Goal: Task Accomplishment & Management: Complete application form

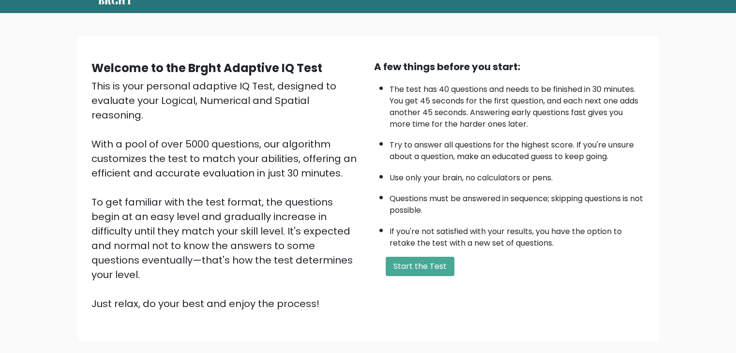
scroll to position [41, 0]
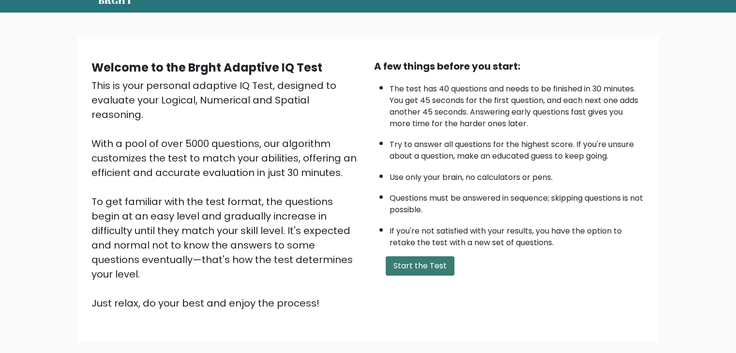
click at [405, 263] on button "Start the Test" at bounding box center [420, 265] width 69 height 19
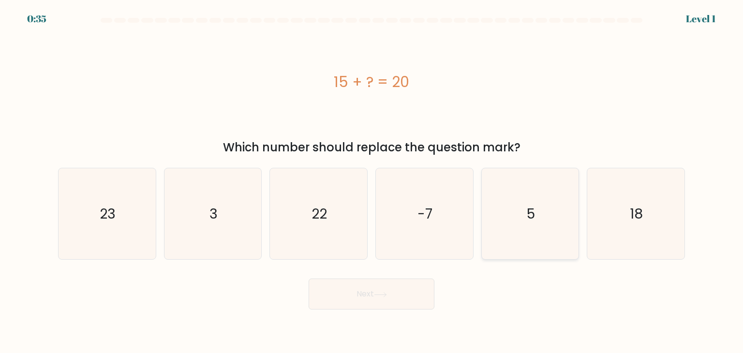
click at [535, 227] on icon "5" at bounding box center [530, 213] width 91 height 91
click at [372, 181] on input "e. 5" at bounding box center [372, 179] width 0 height 5
radio input "true"
click at [381, 299] on button "Next" at bounding box center [372, 294] width 126 height 31
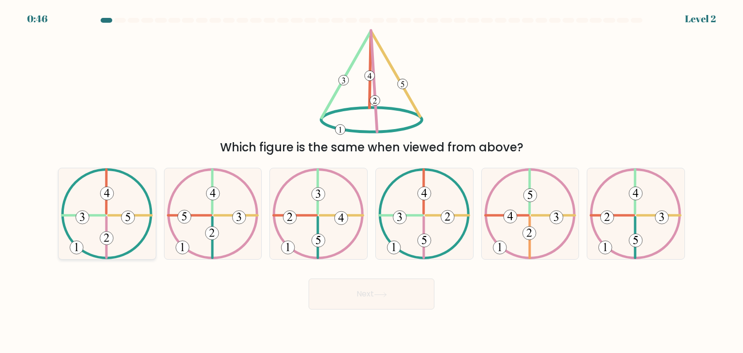
click at [97, 226] on icon at bounding box center [107, 213] width 92 height 91
click at [372, 181] on input "a." at bounding box center [372, 179] width 0 height 5
radio input "true"
click at [394, 294] on button "Next" at bounding box center [372, 294] width 126 height 31
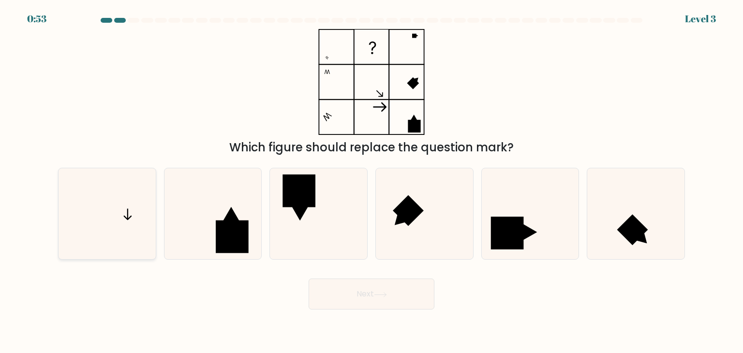
click at [118, 219] on icon at bounding box center [106, 213] width 91 height 91
click at [372, 181] on input "a." at bounding box center [372, 179] width 0 height 5
radio input "true"
click at [413, 286] on button "Next" at bounding box center [372, 294] width 126 height 31
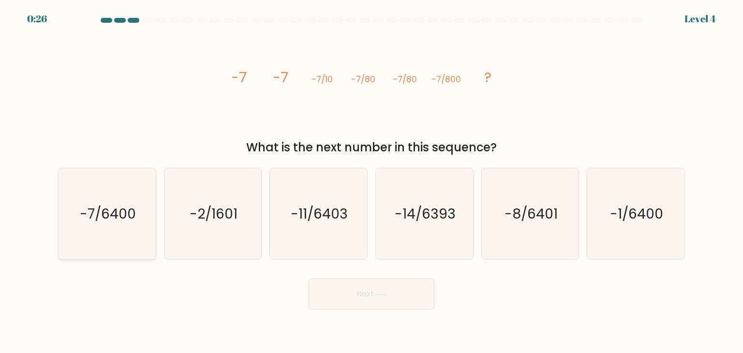
click at [99, 188] on icon "-7/6400" at bounding box center [106, 213] width 91 height 91
click at [372, 181] on input "a. -7/6400" at bounding box center [372, 179] width 0 height 5
radio input "true"
click at [424, 292] on button "Next" at bounding box center [372, 294] width 126 height 31
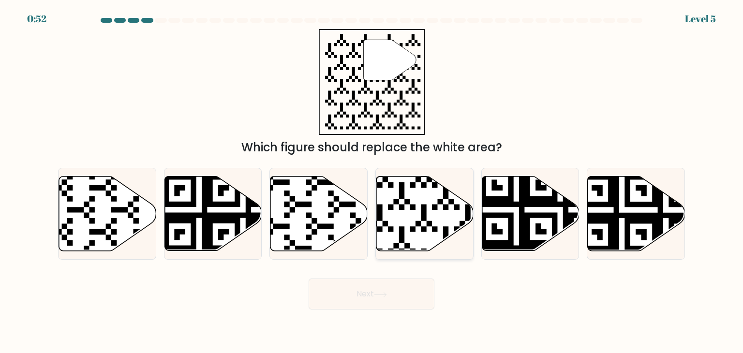
click at [393, 225] on icon at bounding box center [424, 214] width 97 height 75
click at [372, 181] on input "d." at bounding box center [372, 179] width 0 height 5
radio input "true"
click at [387, 292] on icon at bounding box center [380, 294] width 13 height 5
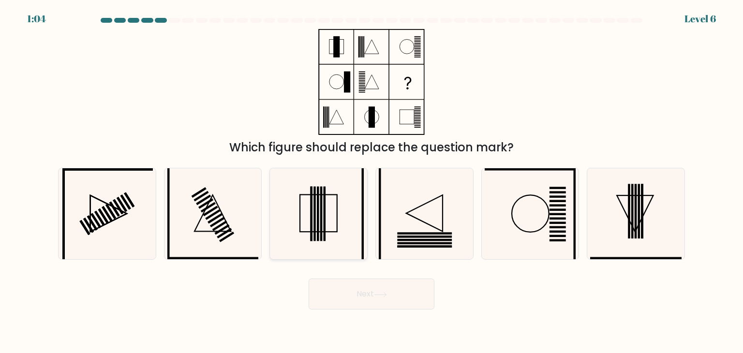
click at [306, 229] on icon at bounding box center [318, 213] width 91 height 91
click at [372, 181] on input "c." at bounding box center [372, 179] width 0 height 5
radio input "true"
click at [401, 299] on button "Next" at bounding box center [372, 294] width 126 height 31
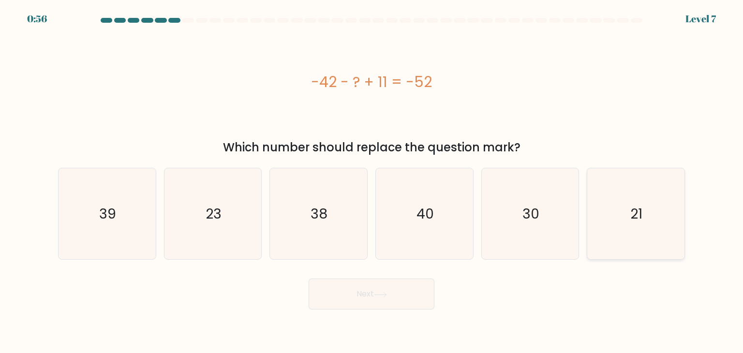
click at [626, 194] on icon "21" at bounding box center [635, 213] width 91 height 91
click at [372, 181] on input "f. 21" at bounding box center [372, 179] width 0 height 5
radio input "true"
click at [388, 310] on body "0:55 Level 7 a." at bounding box center [371, 176] width 743 height 353
click at [351, 296] on button "Next" at bounding box center [372, 294] width 126 height 31
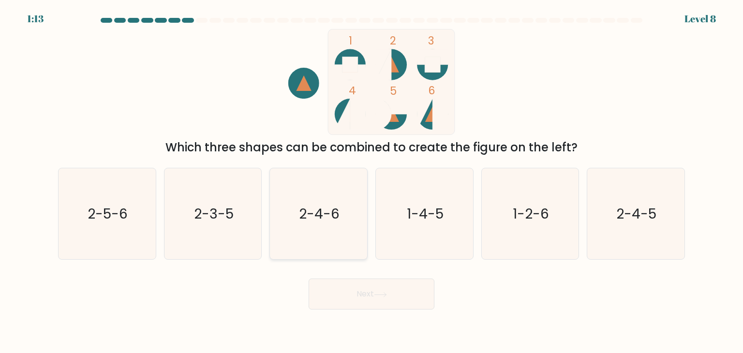
click at [304, 215] on text "2-4-6" at bounding box center [320, 213] width 41 height 19
click at [372, 181] on input "c. 2-4-6" at bounding box center [372, 179] width 0 height 5
radio input "true"
click at [391, 297] on button "Next" at bounding box center [372, 294] width 126 height 31
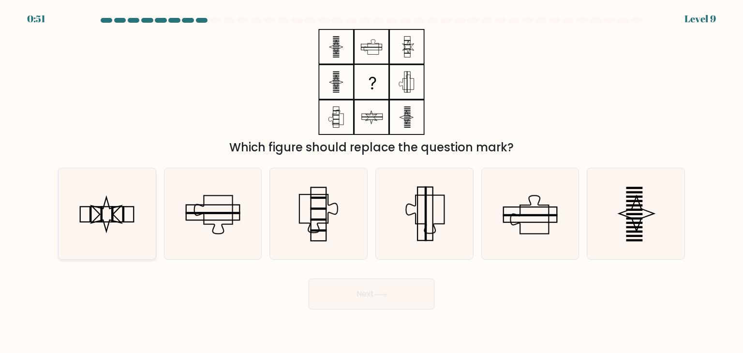
click at [93, 214] on icon at bounding box center [106, 213] width 91 height 91
click at [372, 181] on input "a." at bounding box center [372, 179] width 0 height 5
radio input "true"
click at [346, 286] on button "Next" at bounding box center [372, 294] width 126 height 31
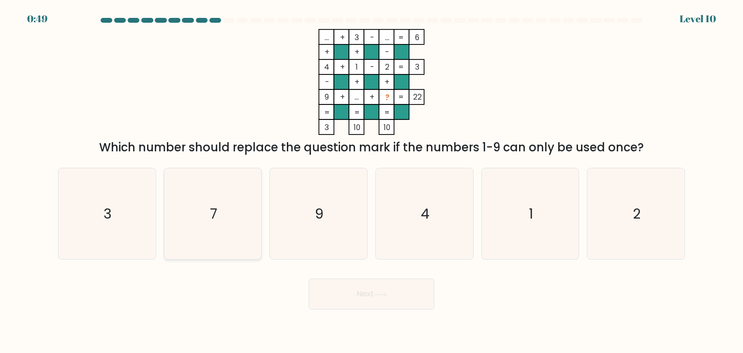
click at [211, 209] on text "7" at bounding box center [213, 213] width 7 height 19
click at [372, 181] on input "b. 7" at bounding box center [372, 179] width 0 height 5
radio input "true"
click at [392, 293] on button "Next" at bounding box center [372, 294] width 126 height 31
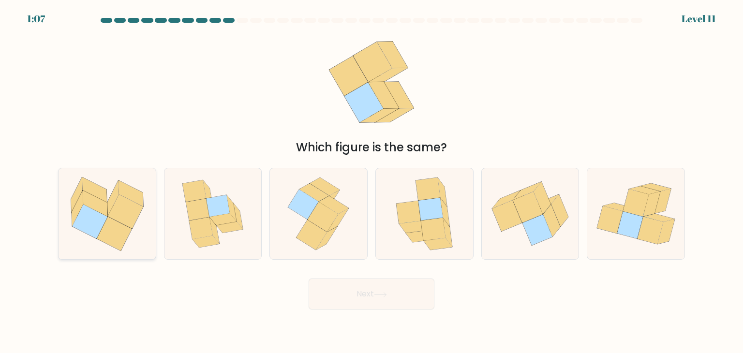
click at [76, 205] on icon at bounding box center [78, 208] width 12 height 35
click at [372, 181] on input "a." at bounding box center [372, 179] width 0 height 5
radio input "true"
click at [358, 287] on button "Next" at bounding box center [372, 294] width 126 height 31
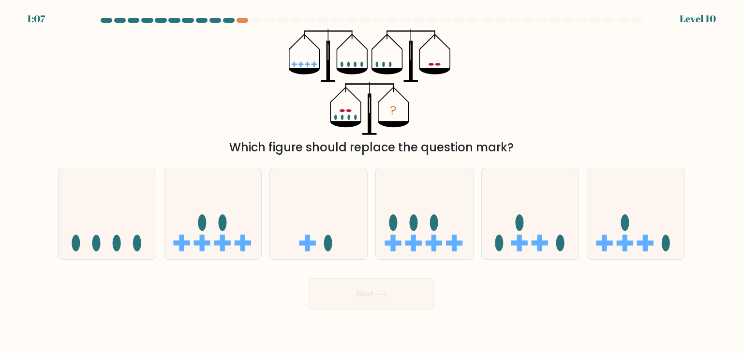
drag, startPoint x: 381, startPoint y: 67, endPoint x: 386, endPoint y: 75, distance: 9.3
click at [386, 75] on icon "?" at bounding box center [371, 82] width 165 height 106
click at [451, 232] on icon at bounding box center [424, 214] width 97 height 80
click at [372, 181] on input "d." at bounding box center [372, 179] width 0 height 5
radio input "true"
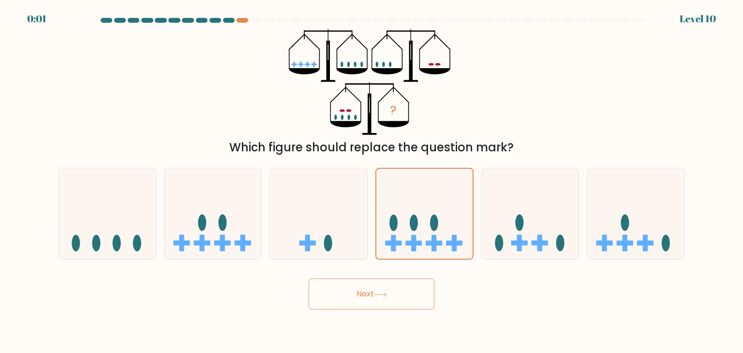
click at [397, 306] on button "Next" at bounding box center [372, 294] width 126 height 31
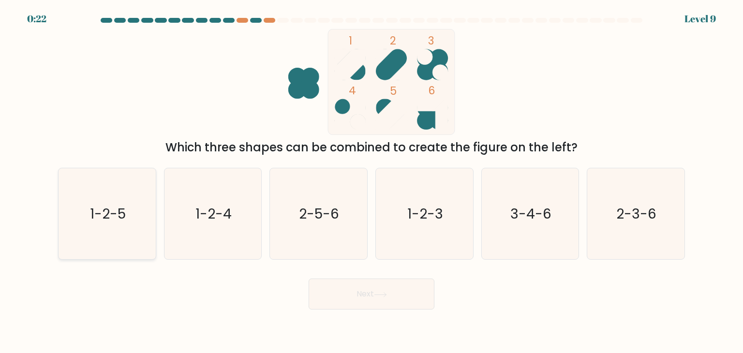
click at [129, 212] on icon "1-2-5" at bounding box center [106, 213] width 91 height 91
click at [372, 181] on input "a. 1-2-5" at bounding box center [372, 179] width 0 height 5
radio input "true"
click at [383, 299] on button "Next" at bounding box center [372, 294] width 126 height 31
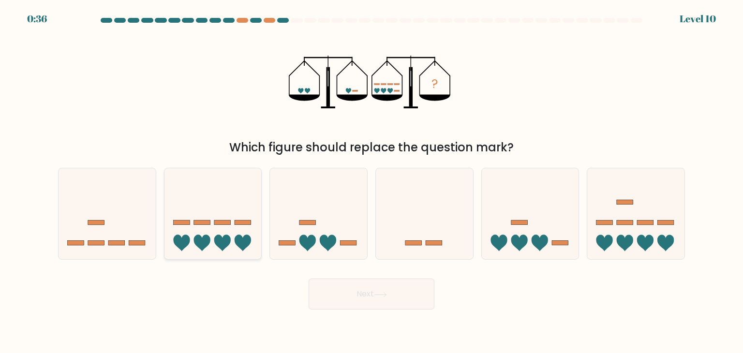
click at [228, 220] on icon at bounding box center [213, 214] width 97 height 80
click at [372, 181] on input "b." at bounding box center [372, 179] width 0 height 5
radio input "true"
click at [420, 295] on button "Next" at bounding box center [372, 294] width 126 height 31
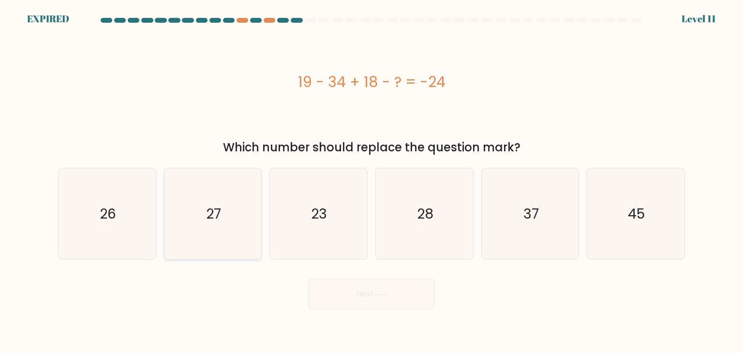
click at [181, 217] on icon "27" at bounding box center [212, 213] width 91 height 91
click at [372, 181] on input "b. 27" at bounding box center [372, 179] width 0 height 5
radio input "true"
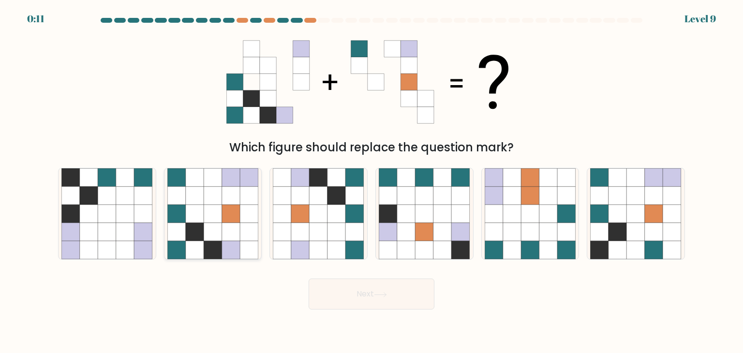
click at [232, 240] on icon at bounding box center [231, 232] width 18 height 18
click at [372, 181] on input "b." at bounding box center [372, 179] width 0 height 5
radio input "true"
click at [350, 288] on button "Next" at bounding box center [372, 294] width 126 height 31
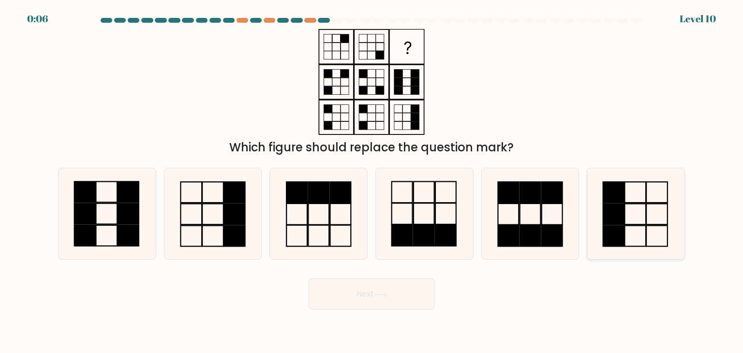
click at [619, 205] on rect at bounding box center [613, 214] width 21 height 21
click at [372, 181] on input "f." at bounding box center [372, 179] width 0 height 5
radio input "true"
click at [404, 304] on button "Next" at bounding box center [372, 294] width 126 height 31
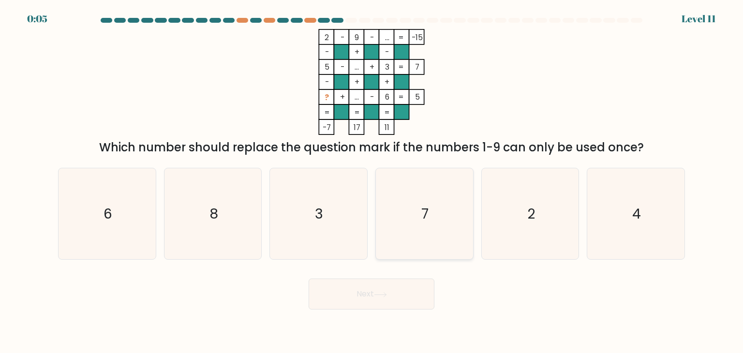
click at [405, 224] on icon "7" at bounding box center [424, 213] width 91 height 91
click at [372, 181] on input "d. 7" at bounding box center [372, 179] width 0 height 5
radio input "true"
click at [399, 293] on button "Next" at bounding box center [372, 294] width 126 height 31
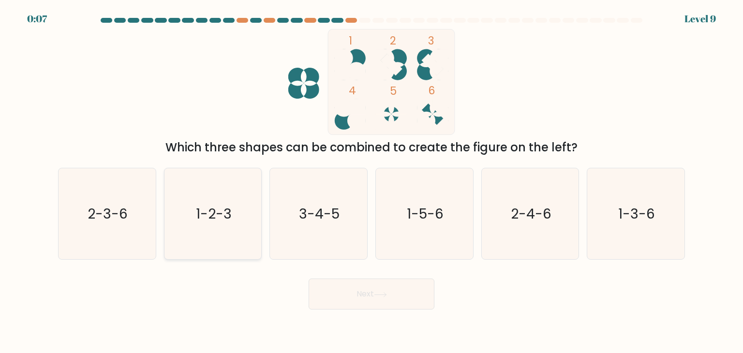
click at [222, 208] on text "1-2-3" at bounding box center [214, 213] width 36 height 19
click at [372, 181] on input "b. 1-2-3" at bounding box center [372, 179] width 0 height 5
radio input "true"
click at [347, 286] on button "Next" at bounding box center [372, 294] width 126 height 31
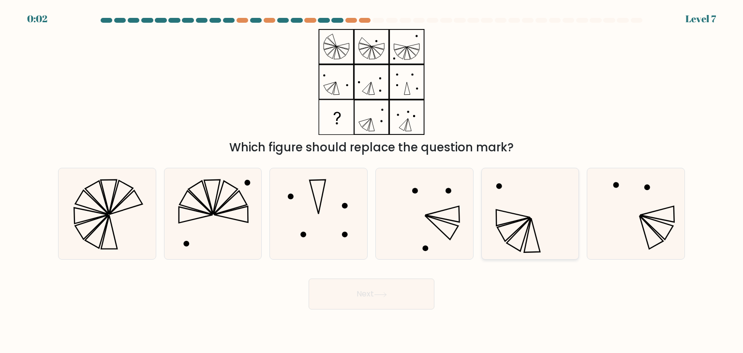
click at [536, 222] on icon at bounding box center [530, 213] width 91 height 91
click at [372, 181] on input "e." at bounding box center [372, 179] width 0 height 5
radio input "true"
click at [411, 293] on button "Next" at bounding box center [372, 294] width 126 height 31
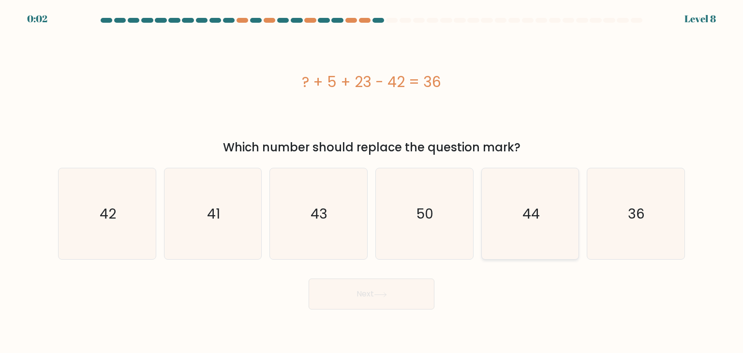
click at [538, 242] on icon "44" at bounding box center [530, 213] width 91 height 91
click at [372, 181] on input "e. 44" at bounding box center [372, 179] width 0 height 5
radio input "true"
click at [418, 296] on button "Next" at bounding box center [372, 294] width 126 height 31
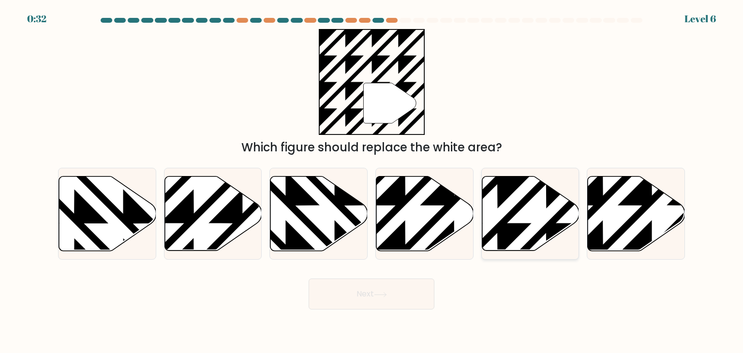
click at [518, 219] on icon at bounding box center [530, 214] width 97 height 75
click at [372, 181] on input "e." at bounding box center [372, 179] width 0 height 5
radio input "true"
click at [399, 297] on button "Next" at bounding box center [372, 294] width 126 height 31
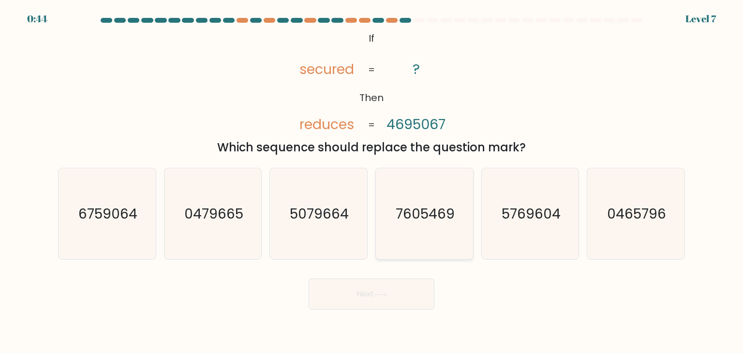
click at [433, 224] on icon "7605469" at bounding box center [424, 213] width 91 height 91
click at [372, 181] on input "d. 7605469" at bounding box center [372, 179] width 0 height 5
radio input "true"
click at [408, 300] on button "Next" at bounding box center [372, 294] width 126 height 31
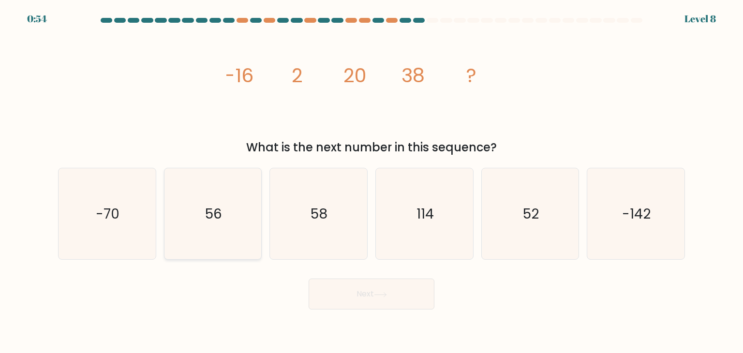
click at [174, 193] on icon "56" at bounding box center [212, 213] width 91 height 91
click at [372, 181] on input "b. 56" at bounding box center [372, 179] width 0 height 5
radio input "true"
click at [376, 305] on button "Next" at bounding box center [372, 294] width 126 height 31
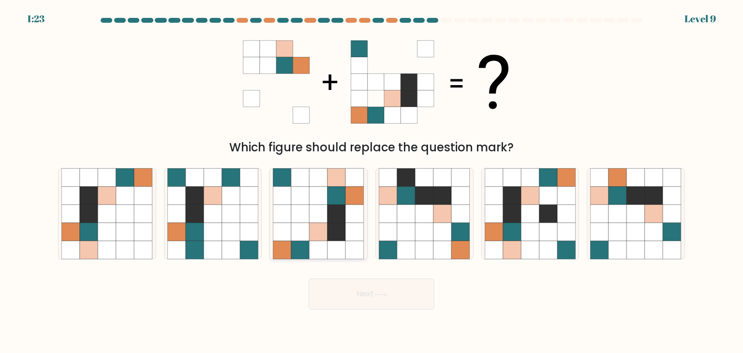
click at [314, 224] on icon at bounding box center [319, 232] width 18 height 18
click at [372, 181] on input "c." at bounding box center [372, 179] width 0 height 5
radio input "true"
click at [386, 295] on icon at bounding box center [380, 294] width 13 height 5
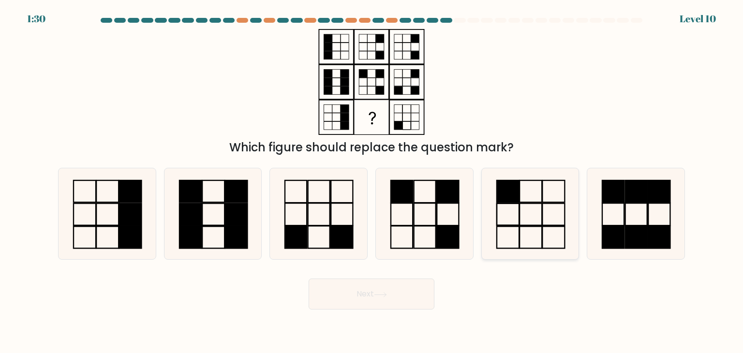
click at [534, 200] on icon at bounding box center [530, 213] width 91 height 91
click at [372, 181] on input "e." at bounding box center [372, 179] width 0 height 5
radio input "true"
click at [401, 287] on button "Next" at bounding box center [372, 294] width 126 height 31
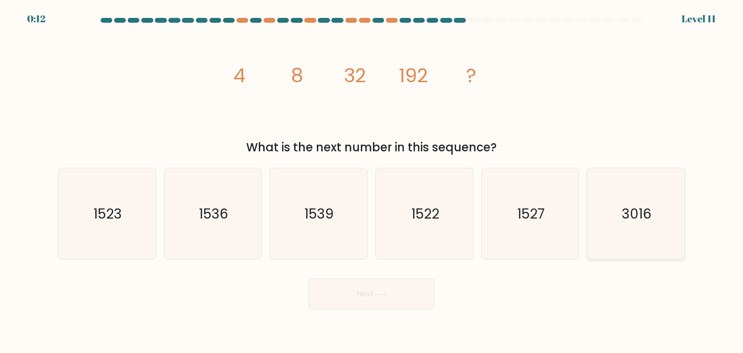
click at [676, 186] on icon "3016" at bounding box center [635, 213] width 91 height 91
click at [372, 181] on input "f. 3016" at bounding box center [372, 179] width 0 height 5
radio input "true"
click at [369, 291] on button "Next" at bounding box center [372, 294] width 126 height 31
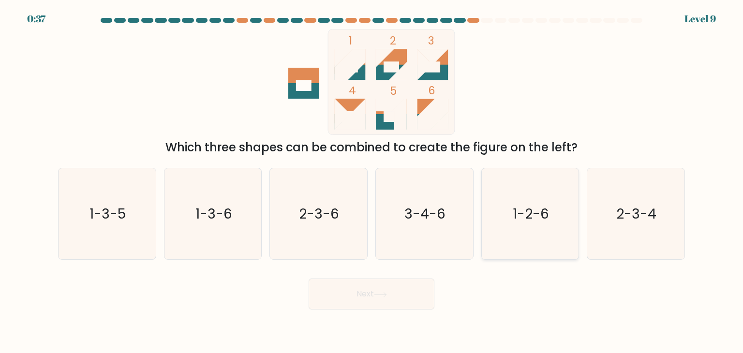
click at [526, 215] on text "1-2-6" at bounding box center [531, 213] width 36 height 19
click at [372, 181] on input "e. 1-2-6" at bounding box center [372, 179] width 0 height 5
radio input "true"
click at [368, 301] on button "Next" at bounding box center [372, 294] width 126 height 31
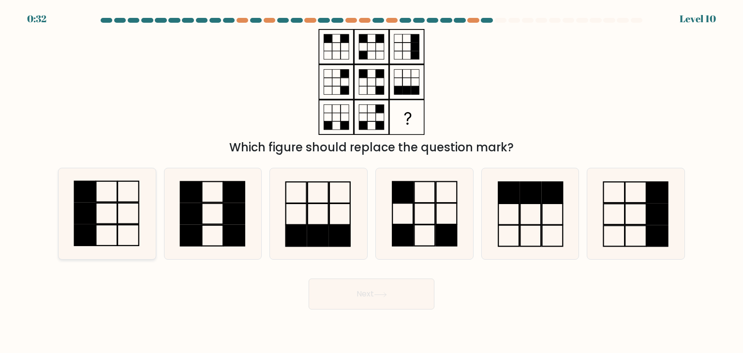
click at [60, 223] on div at bounding box center [107, 214] width 98 height 92
click at [372, 181] on input "a." at bounding box center [372, 179] width 0 height 5
radio input "true"
click at [346, 300] on button "Next" at bounding box center [372, 294] width 126 height 31
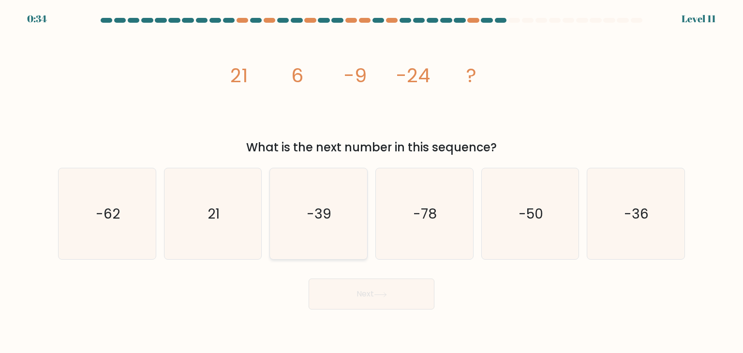
click at [312, 216] on text "-39" at bounding box center [319, 213] width 25 height 19
click at [372, 181] on input "c. -39" at bounding box center [372, 179] width 0 height 5
radio input "true"
click at [376, 289] on button "Next" at bounding box center [372, 294] width 126 height 31
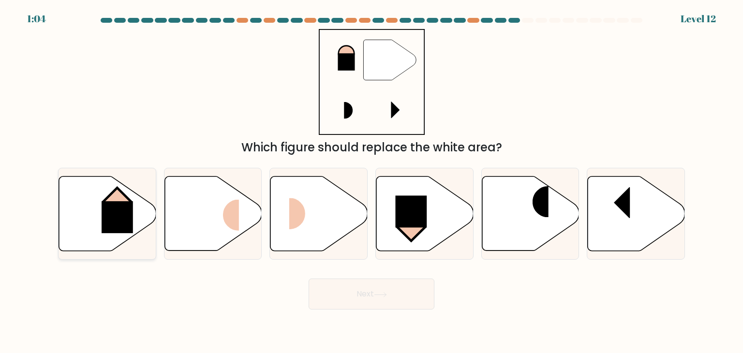
click at [108, 225] on rect at bounding box center [117, 217] width 31 height 32
click at [372, 181] on input "a." at bounding box center [372, 179] width 0 height 5
radio input "true"
click at [383, 299] on button "Next" at bounding box center [372, 294] width 126 height 31
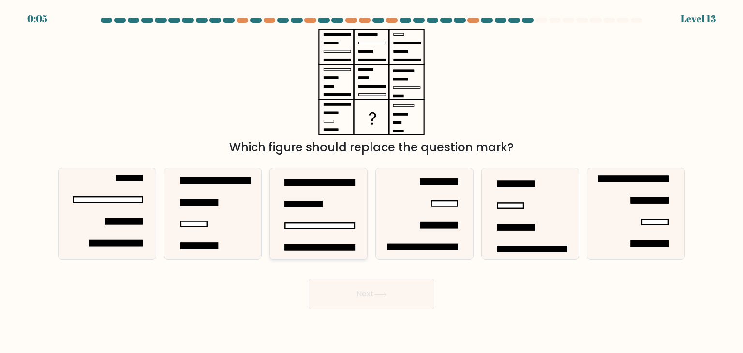
click at [335, 220] on icon at bounding box center [318, 213] width 91 height 91
click at [372, 181] on input "c." at bounding box center [372, 179] width 0 height 5
radio input "true"
click at [127, 215] on icon at bounding box center [106, 213] width 91 height 91
click at [372, 181] on input "a." at bounding box center [372, 179] width 0 height 5
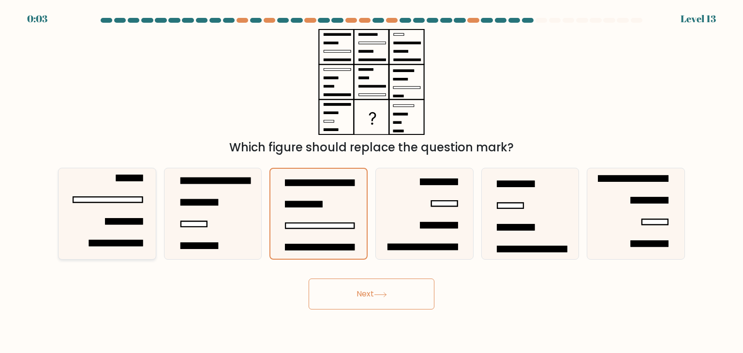
radio input "true"
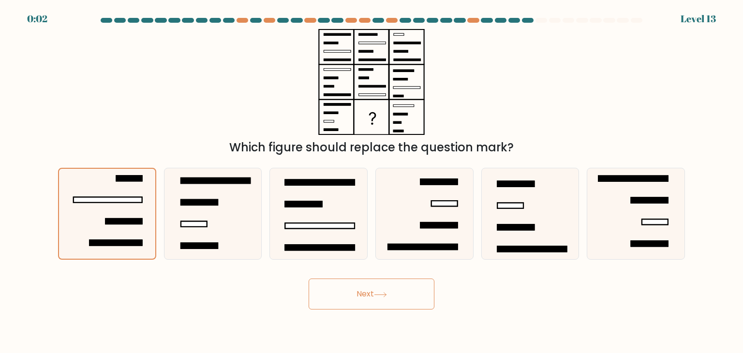
click at [374, 304] on button "Next" at bounding box center [372, 294] width 126 height 31
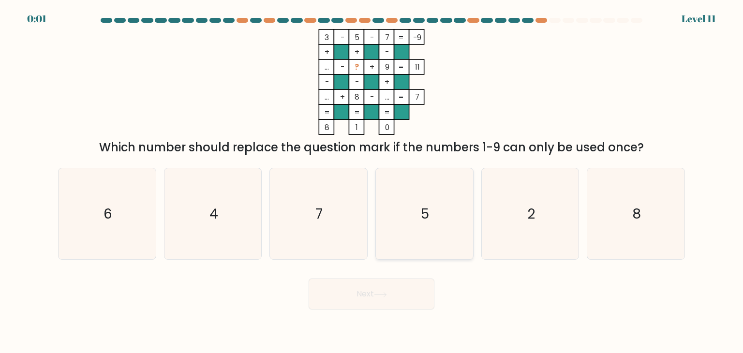
click at [420, 201] on icon "5" at bounding box center [424, 213] width 91 height 91
click at [372, 181] on input "d. 5" at bounding box center [372, 179] width 0 height 5
radio input "true"
click at [412, 293] on div "Next" at bounding box center [371, 290] width 639 height 38
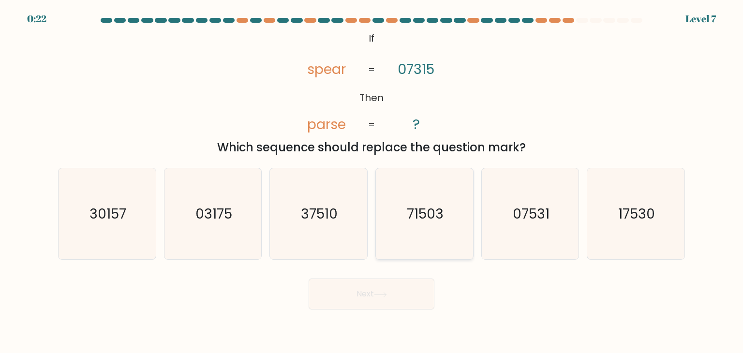
click at [441, 212] on text "71503" at bounding box center [425, 213] width 37 height 19
click at [372, 181] on input "d. 71503" at bounding box center [372, 179] width 0 height 5
radio input "true"
click at [410, 295] on button "Next" at bounding box center [372, 294] width 126 height 31
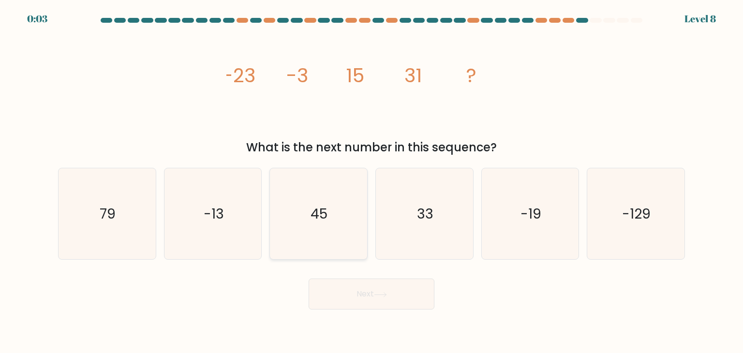
click at [342, 221] on icon "45" at bounding box center [318, 213] width 91 height 91
click at [372, 181] on input "c. 45" at bounding box center [372, 179] width 0 height 5
radio input "true"
click at [363, 296] on button "Next" at bounding box center [372, 294] width 126 height 31
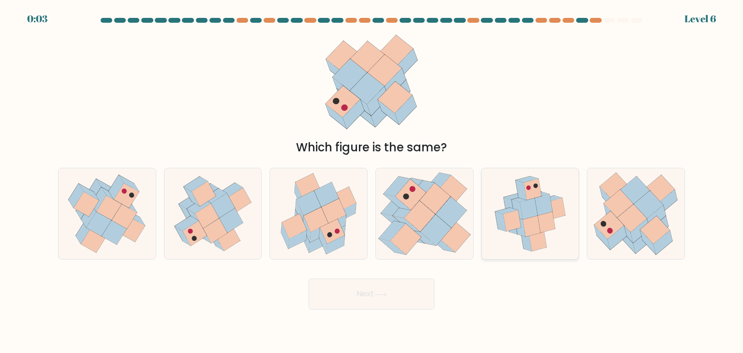
click at [528, 221] on icon at bounding box center [532, 226] width 18 height 21
click at [372, 181] on input "e." at bounding box center [372, 179] width 0 height 5
radio input "true"
click at [391, 306] on button "Next" at bounding box center [372, 294] width 126 height 31
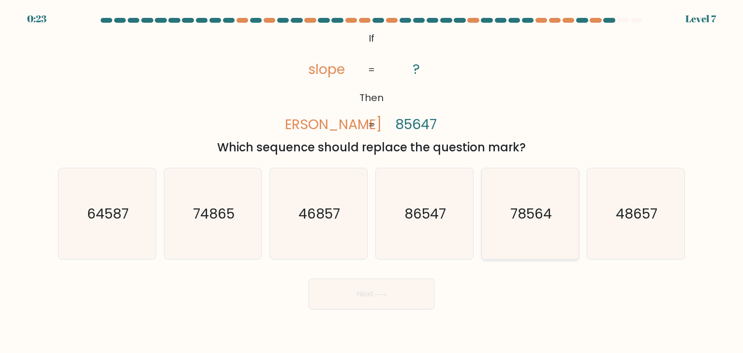
click at [541, 221] on text "78564" at bounding box center [532, 213] width 42 height 19
click at [372, 181] on input "e. 78564" at bounding box center [372, 179] width 0 height 5
radio input "true"
click at [401, 288] on button "Next" at bounding box center [372, 294] width 126 height 31
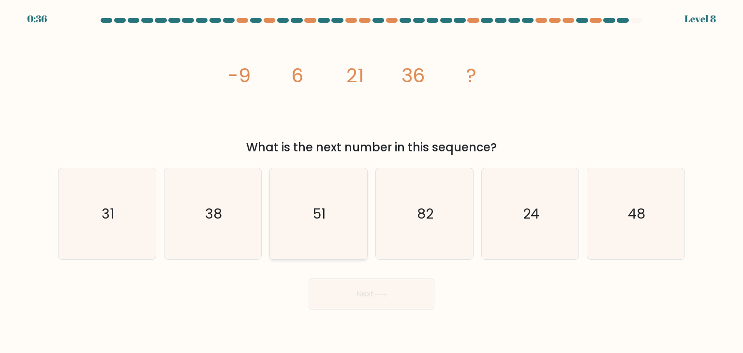
click at [346, 239] on icon "51" at bounding box center [318, 213] width 91 height 91
click at [372, 181] on input "c. 51" at bounding box center [372, 179] width 0 height 5
radio input "true"
click at [347, 291] on button "Next" at bounding box center [372, 294] width 126 height 31
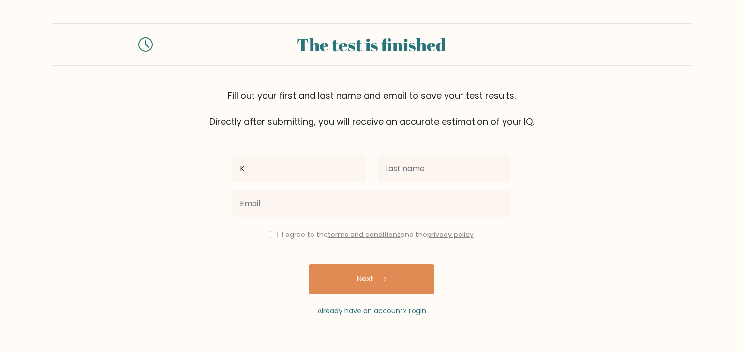
type input "K"
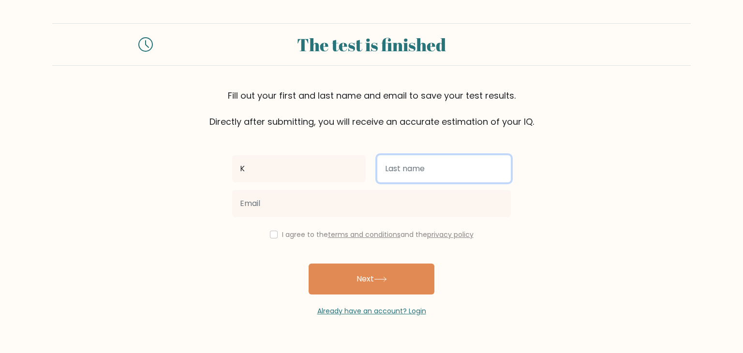
click at [397, 166] on input "text" at bounding box center [444, 168] width 134 height 27
type input "K"
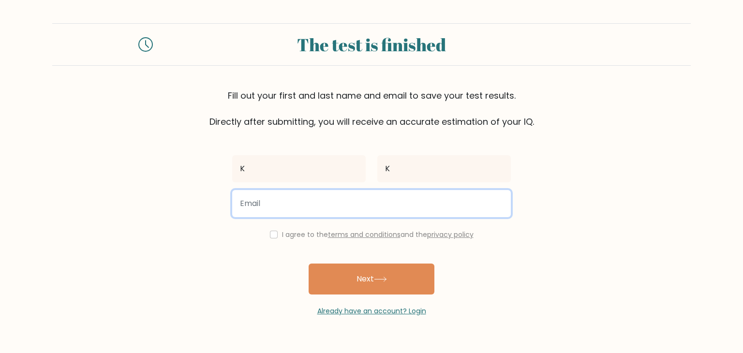
click at [261, 211] on input "email" at bounding box center [371, 203] width 279 height 27
type input "mawuliafenu@icloud.com"
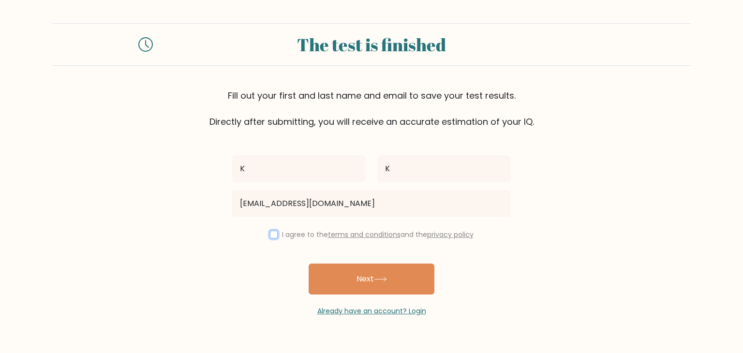
click at [271, 235] on input "checkbox" at bounding box center [274, 235] width 8 height 8
checkbox input "true"
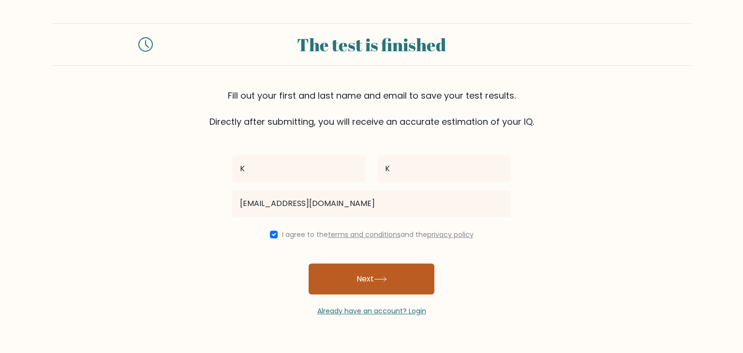
click at [352, 289] on button "Next" at bounding box center [372, 279] width 126 height 31
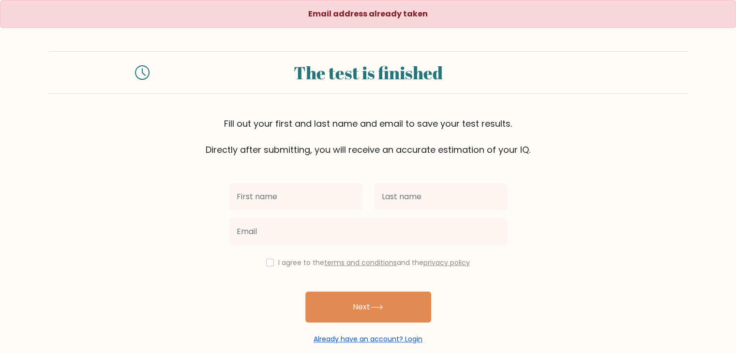
click at [385, 335] on link "Already have an account? Login" at bounding box center [368, 339] width 109 height 10
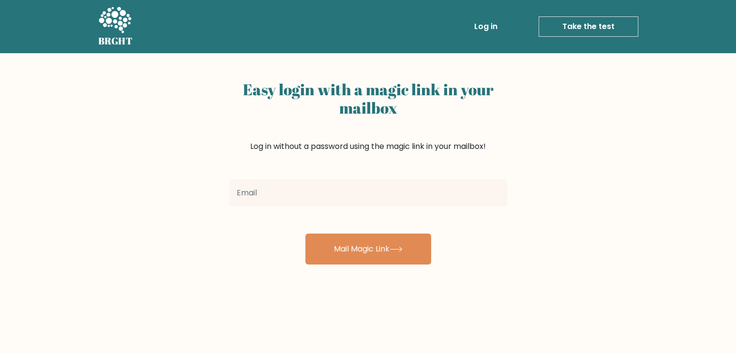
click at [332, 198] on input "email" at bounding box center [368, 193] width 279 height 27
type input "[EMAIL_ADDRESS][DOMAIN_NAME]"
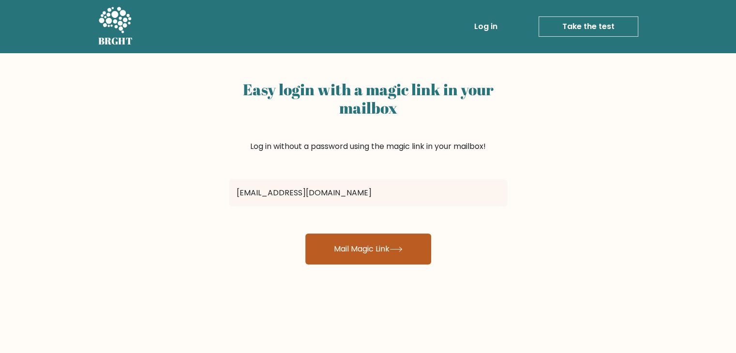
click at [367, 256] on button "Mail Magic Link" at bounding box center [368, 249] width 126 height 31
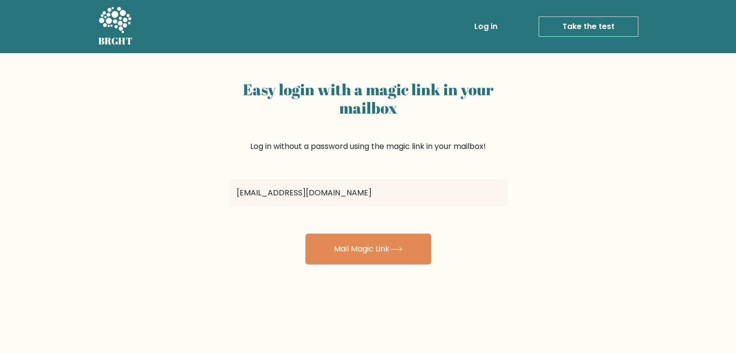
click at [232, 102] on h2 "Easy login with a magic link in your mailbox" at bounding box center [368, 98] width 279 height 37
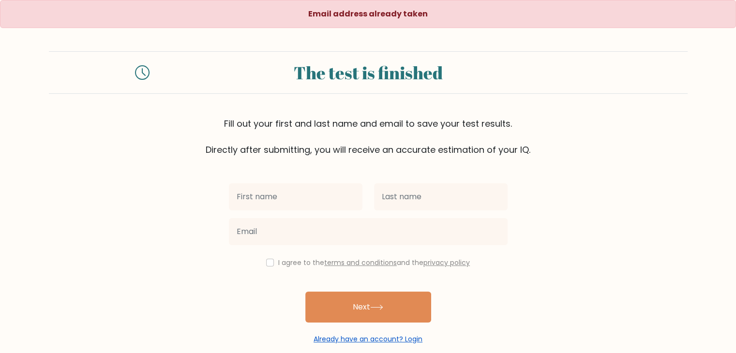
click at [364, 339] on link "Already have an account? Login" at bounding box center [368, 339] width 109 height 10
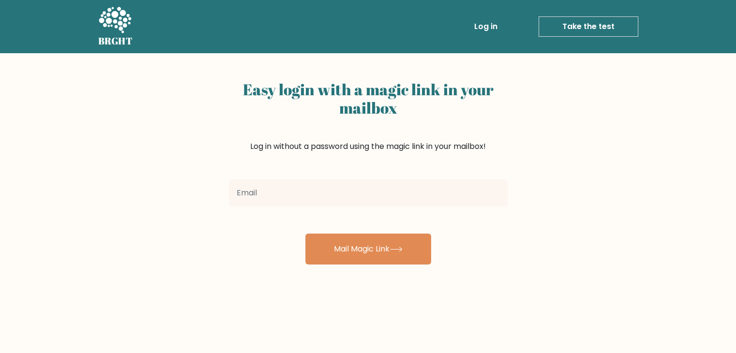
click at [307, 192] on input "email" at bounding box center [368, 193] width 279 height 27
type input "m"
click at [356, 190] on input "email" at bounding box center [368, 193] width 279 height 27
type input "[EMAIL_ADDRESS][DOMAIN_NAME]"
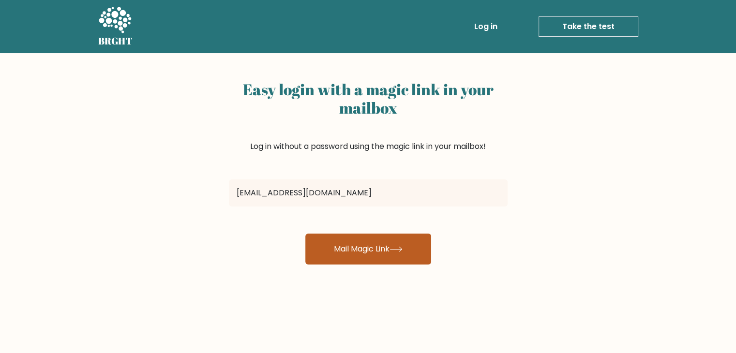
click at [394, 254] on button "Mail Magic Link" at bounding box center [368, 249] width 126 height 31
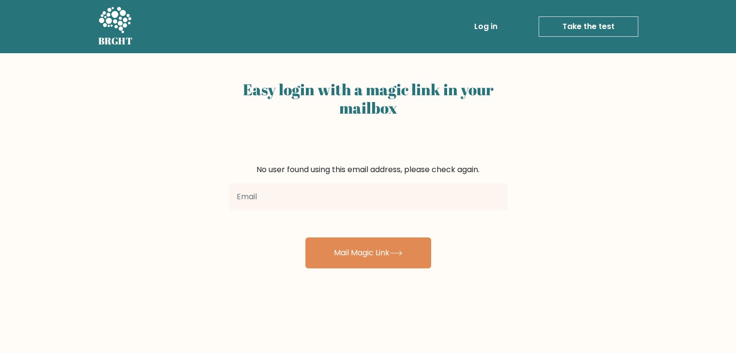
click at [412, 195] on input "email" at bounding box center [368, 196] width 279 height 27
type input "[EMAIL_ADDRESS][DOMAIN_NAME]"
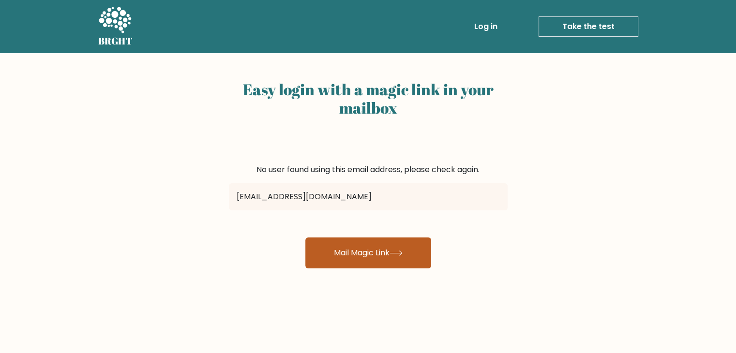
click at [369, 249] on button "Mail Magic Link" at bounding box center [368, 253] width 126 height 31
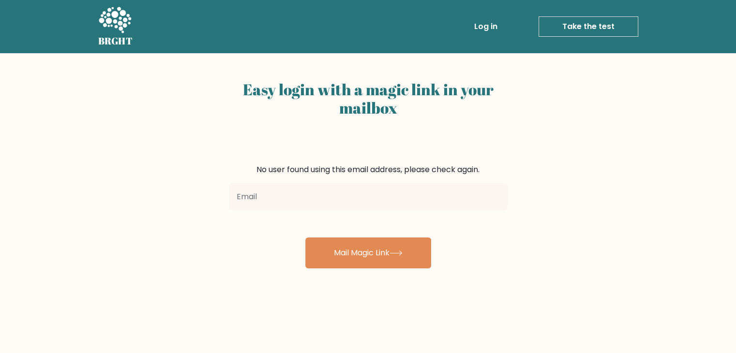
click at [307, 198] on input "email" at bounding box center [368, 196] width 279 height 27
type input "mawuliafenu@icloud.com"
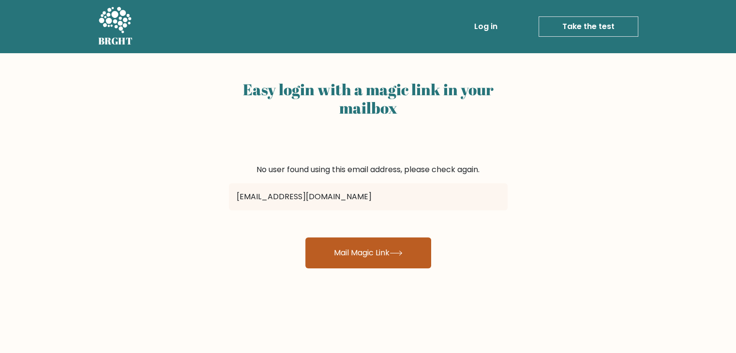
click at [351, 252] on button "Mail Magic Link" at bounding box center [368, 253] width 126 height 31
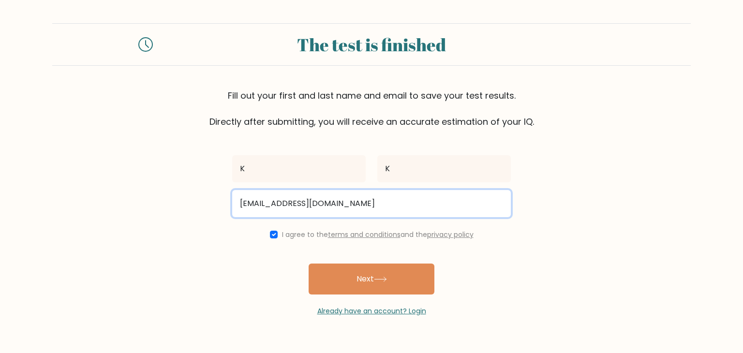
click at [350, 202] on input "mawuliafenu@icloud.com" at bounding box center [371, 203] width 279 height 27
type input "m"
click at [350, 202] on input "email" at bounding box center [371, 203] width 279 height 27
type input "kwekuafenu@gmail.com"
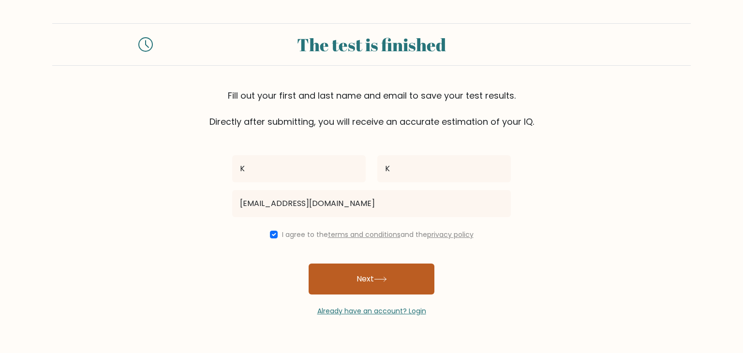
click at [346, 279] on button "Next" at bounding box center [372, 279] width 126 height 31
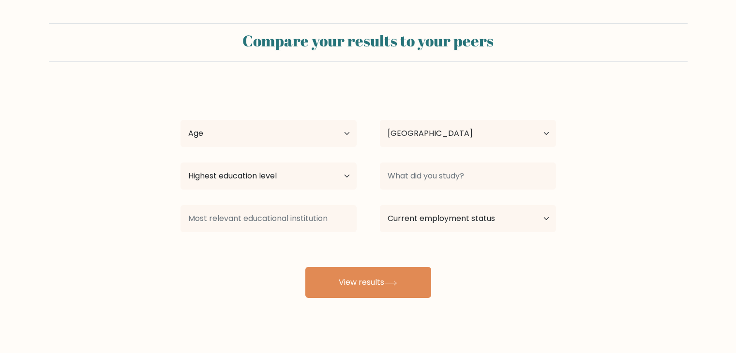
select select "GH"
click at [300, 133] on select "Age Under [DEMOGRAPHIC_DATA] [DEMOGRAPHIC_DATA] [DEMOGRAPHIC_DATA] [DEMOGRAPHIC…" at bounding box center [268, 133] width 176 height 27
select select "18_24"
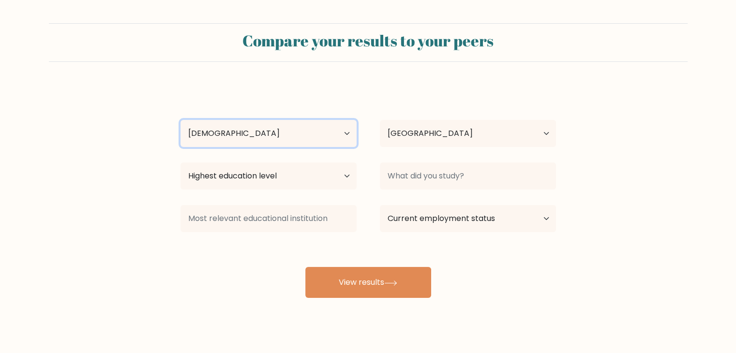
click at [180, 120] on select "Age Under [DEMOGRAPHIC_DATA] [DEMOGRAPHIC_DATA] [DEMOGRAPHIC_DATA] [DEMOGRAPHIC…" at bounding box center [268, 133] width 176 height 27
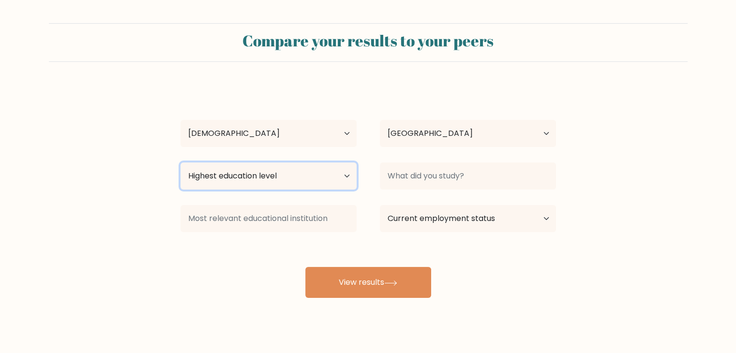
click at [331, 181] on select "Highest education level No schooling Primary Lower Secondary Upper Secondary Oc…" at bounding box center [268, 176] width 176 height 27
select select "bachelors_degree"
click at [180, 163] on select "Highest education level No schooling Primary Lower Secondary Upper Secondary Oc…" at bounding box center [268, 176] width 176 height 27
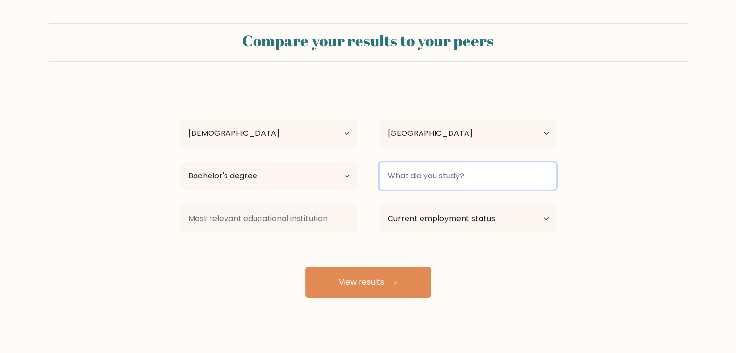
click at [412, 175] on input at bounding box center [468, 176] width 176 height 27
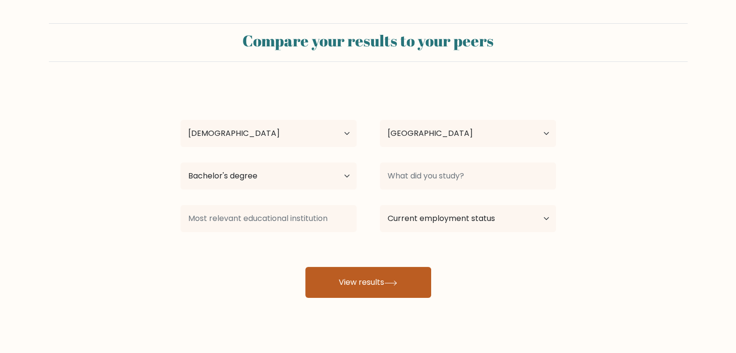
click at [374, 283] on button "View results" at bounding box center [368, 282] width 126 height 31
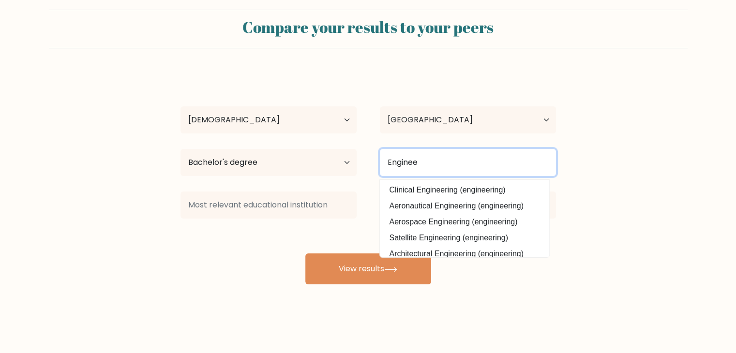
scroll to position [1, 0]
type input "E"
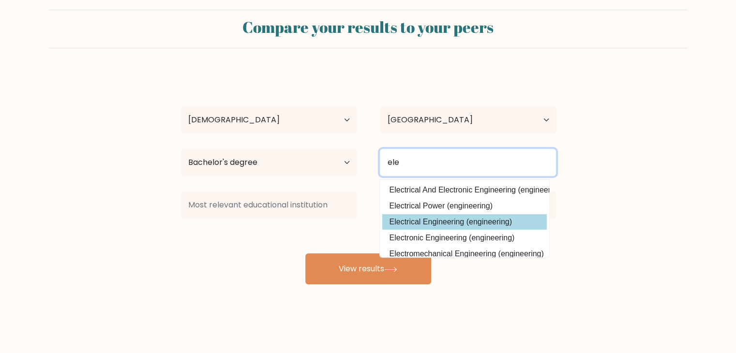
type input "ele"
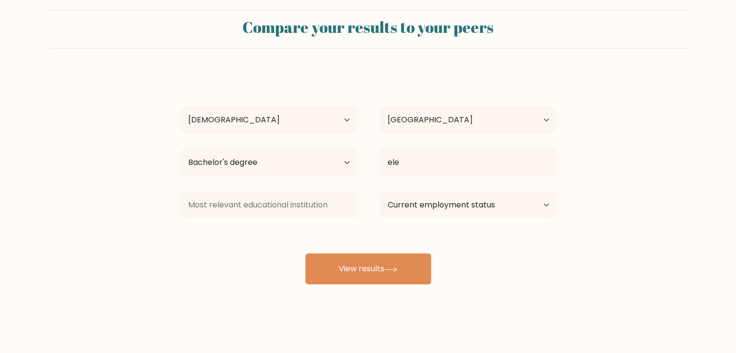
click at [501, 220] on div "K K Age Under 18 years old 18-24 years old 25-34 years old 35-44 years old 45-5…" at bounding box center [368, 178] width 387 height 213
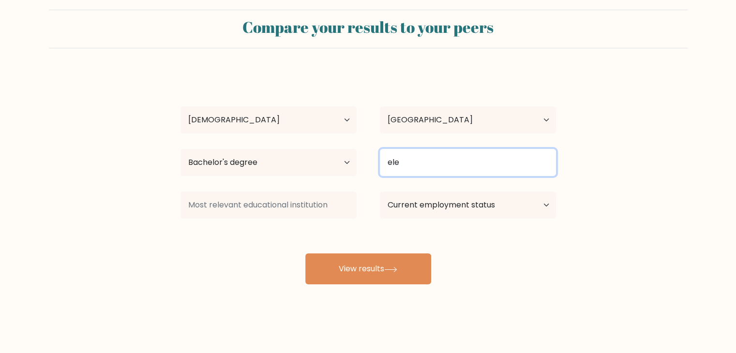
click at [455, 167] on input "ele" at bounding box center [468, 162] width 176 height 27
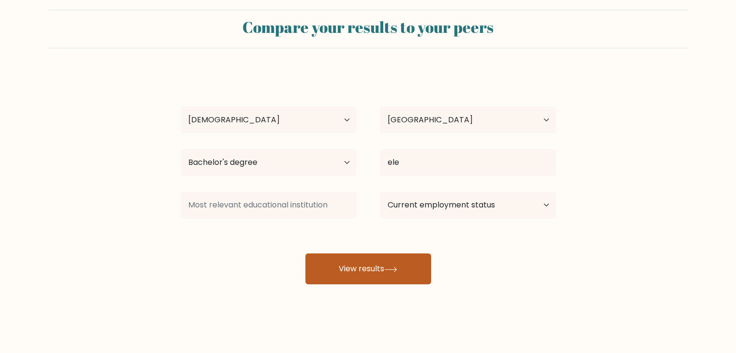
click at [382, 275] on button "View results" at bounding box center [368, 269] width 126 height 31
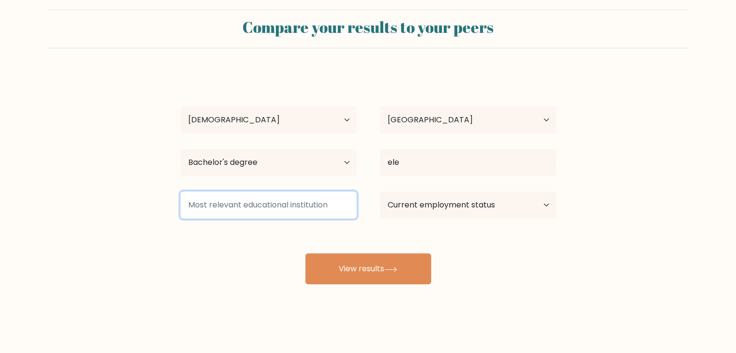
click at [314, 202] on input at bounding box center [268, 205] width 176 height 27
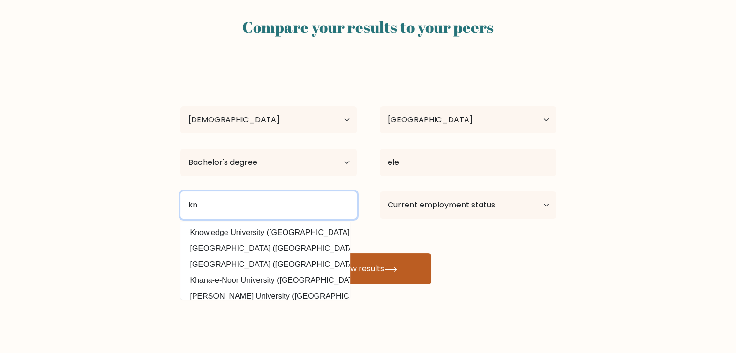
type input "kn"
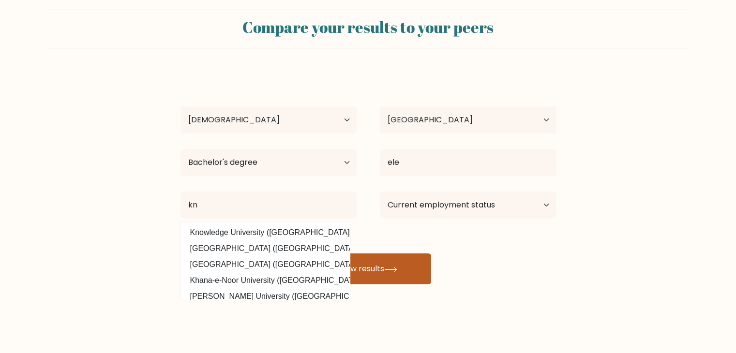
click at [397, 279] on button "View results" at bounding box center [368, 269] width 126 height 31
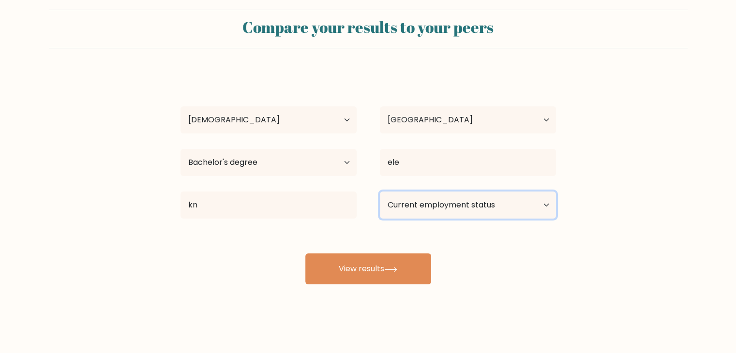
click at [450, 213] on select "Current employment status Employed Student Retired Other / prefer not to answer" at bounding box center [468, 205] width 176 height 27
select select "student"
click at [380, 192] on select "Current employment status Employed Student Retired Other / prefer not to answer" at bounding box center [468, 205] width 176 height 27
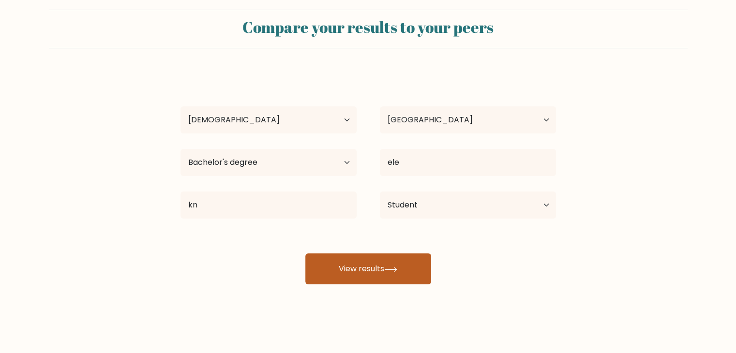
click at [388, 274] on button "View results" at bounding box center [368, 269] width 126 height 31
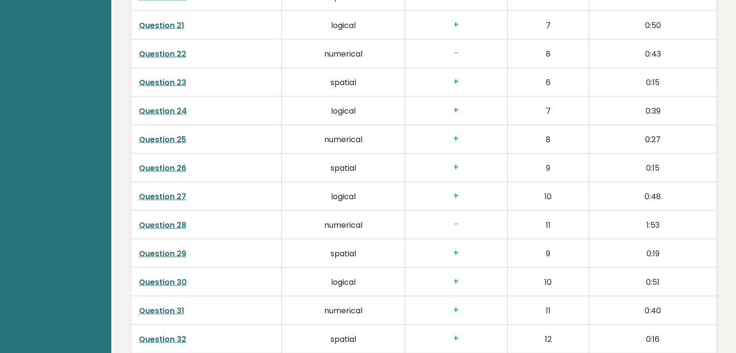
scroll to position [2460, 0]
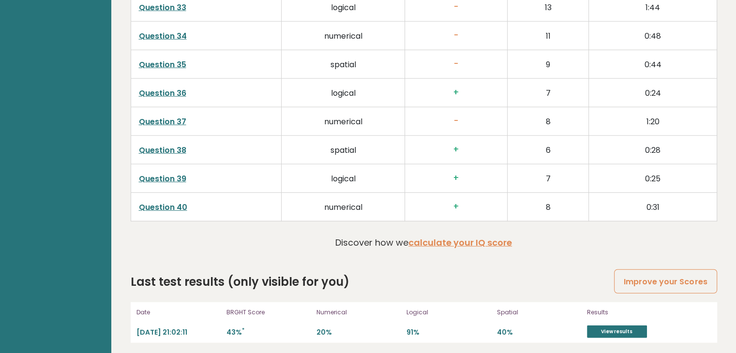
click at [159, 206] on link "Question 40" at bounding box center [163, 207] width 48 height 11
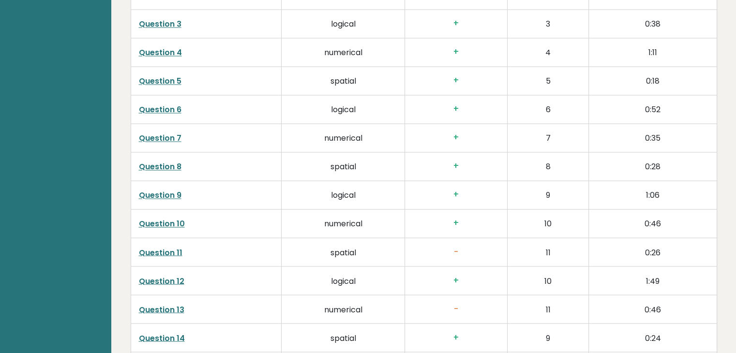
scroll to position [1591, 0]
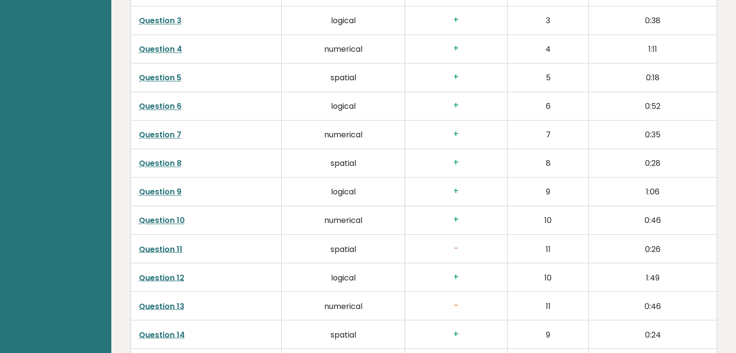
click at [170, 247] on link "Question 11" at bounding box center [161, 248] width 44 height 11
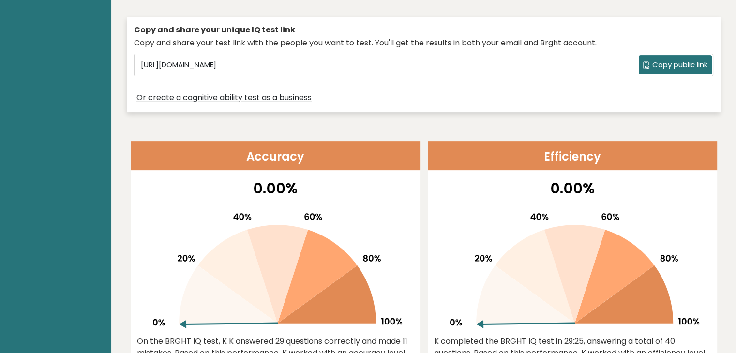
scroll to position [0, 0]
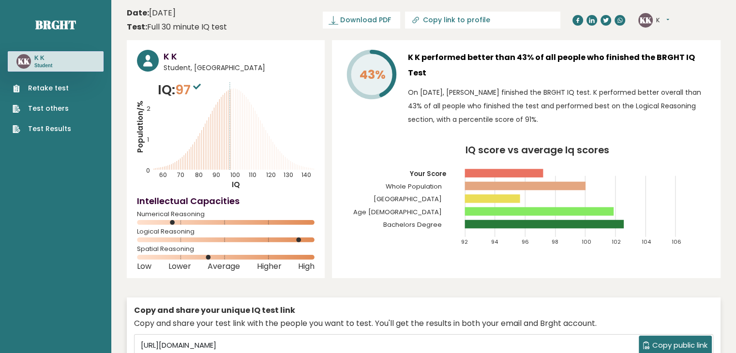
click at [255, 90] on icon "Population/% IQ 0 1 2 60 70 80 90 100 110 120 130 140" at bounding box center [226, 134] width 178 height 109
click at [46, 126] on link "Test Results" at bounding box center [42, 129] width 59 height 10
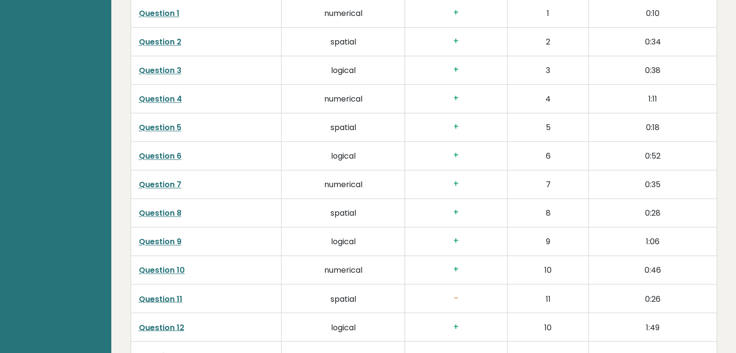
scroll to position [1542, 0]
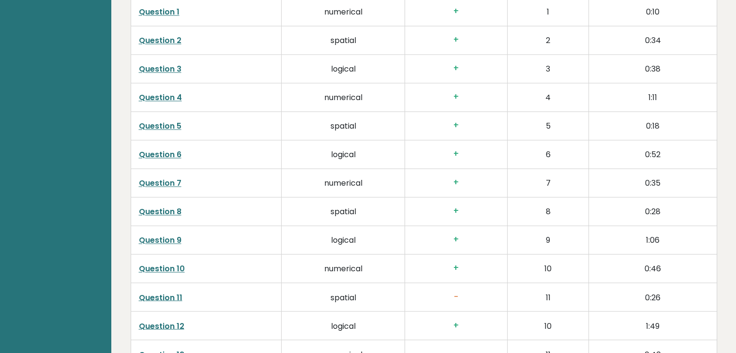
click at [157, 296] on link "Question 11" at bounding box center [161, 297] width 44 height 11
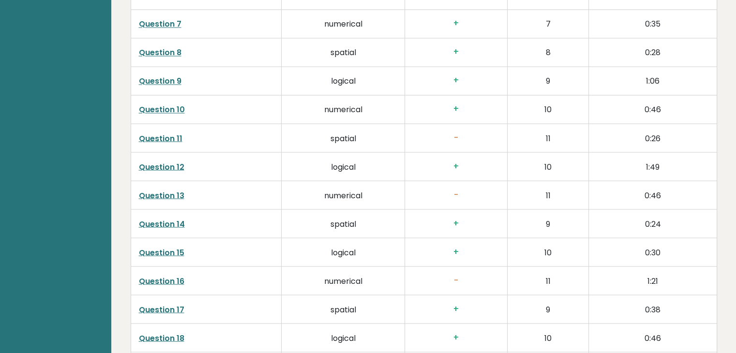
scroll to position [1702, 0]
click at [172, 277] on link "Question 16" at bounding box center [161, 279] width 45 height 11
click at [160, 281] on link "Question 16" at bounding box center [161, 279] width 45 height 11
click at [173, 191] on link "Question 13" at bounding box center [161, 194] width 45 height 11
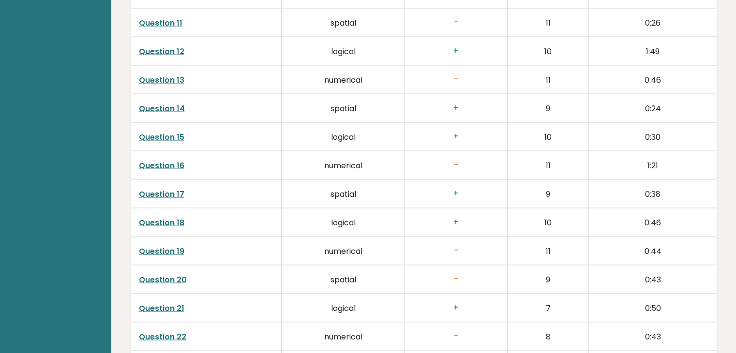
scroll to position [1824, 0]
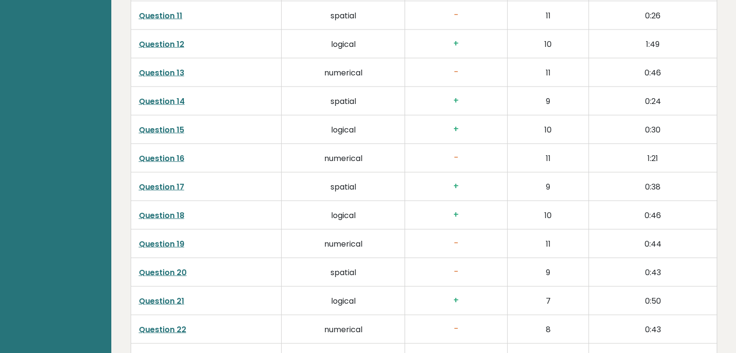
click at [156, 242] on link "Question 19" at bounding box center [161, 243] width 45 height 11
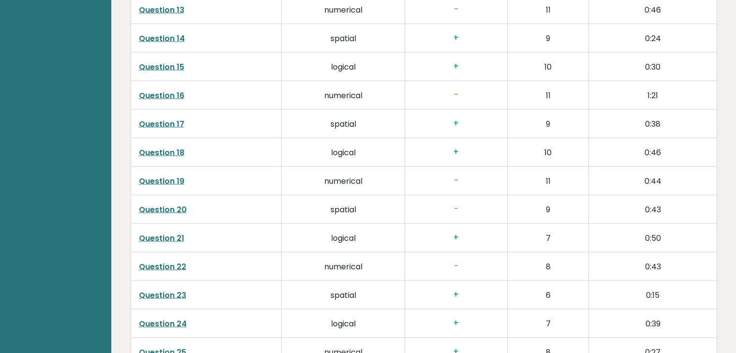
scroll to position [1889, 0]
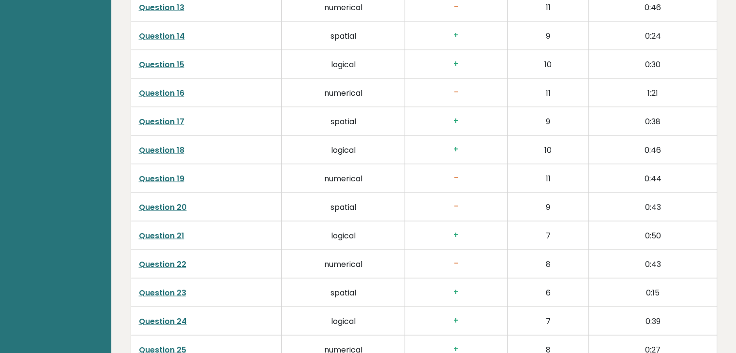
click at [157, 206] on link "Question 20" at bounding box center [163, 207] width 48 height 11
click at [166, 180] on link "Question 19" at bounding box center [161, 178] width 45 height 11
click at [179, 259] on link "Question 22" at bounding box center [162, 264] width 47 height 11
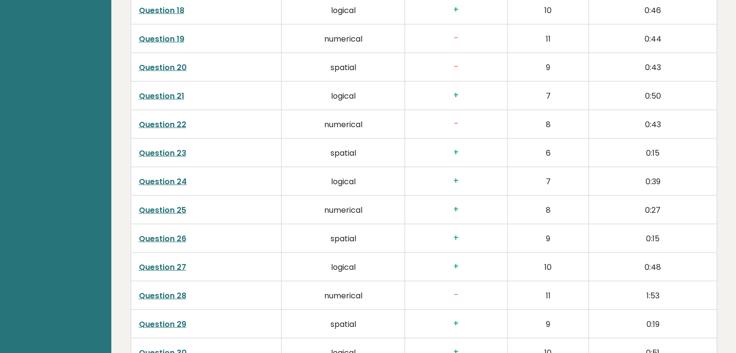
scroll to position [2029, 0]
click at [182, 295] on link "Question 28" at bounding box center [162, 295] width 47 height 11
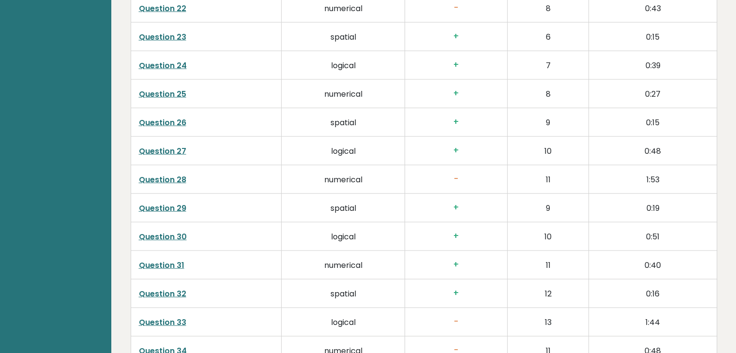
scroll to position [2244, 0]
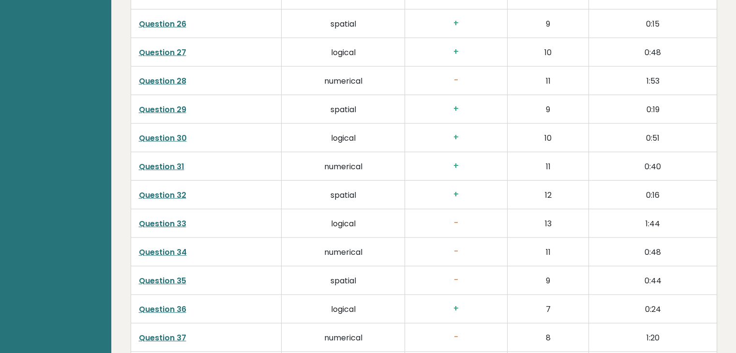
click at [170, 222] on link "Question 33" at bounding box center [162, 223] width 47 height 11
click at [167, 247] on link "Question 34" at bounding box center [163, 252] width 48 height 11
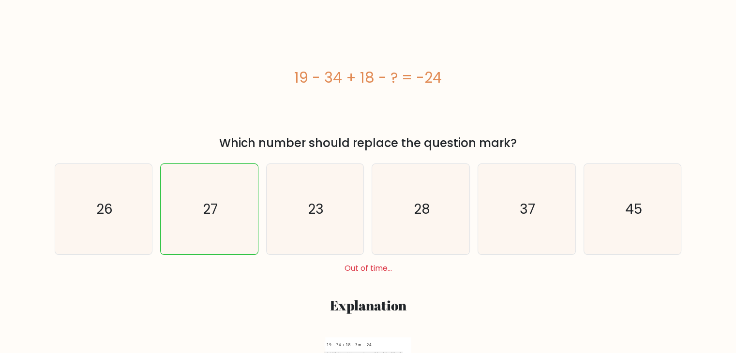
scroll to position [165, 0]
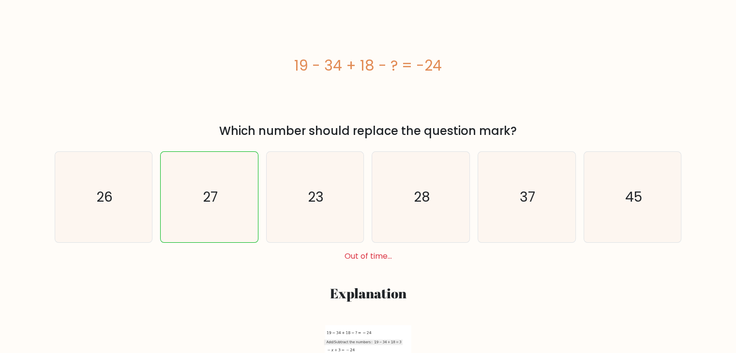
scroll to position [176, 0]
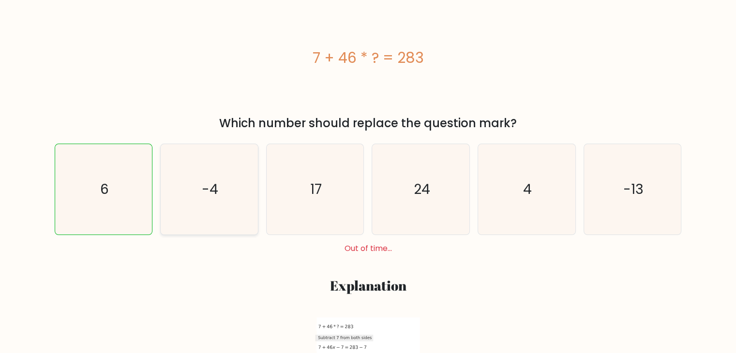
scroll to position [180, 0]
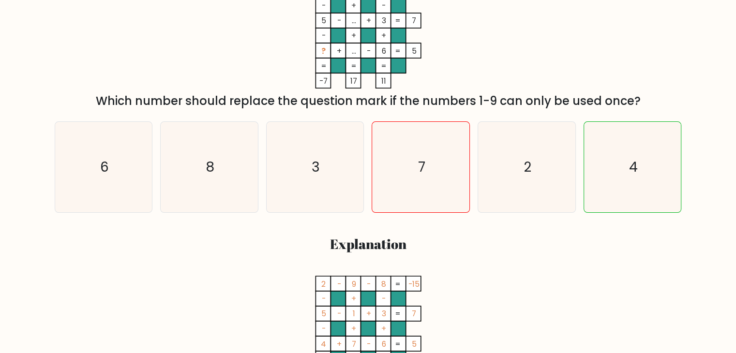
scroll to position [203, 0]
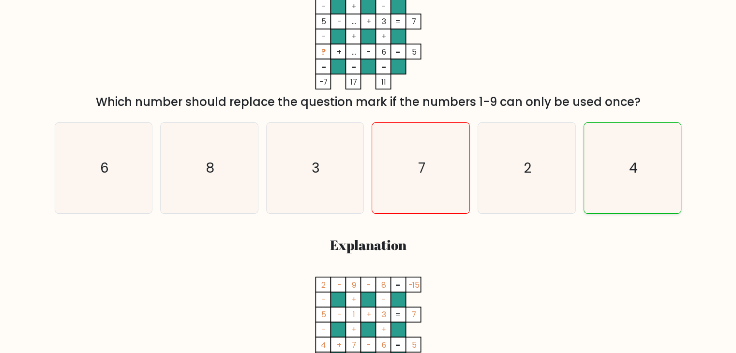
click at [592, 140] on icon "4" at bounding box center [632, 168] width 90 height 90
radio input "true"
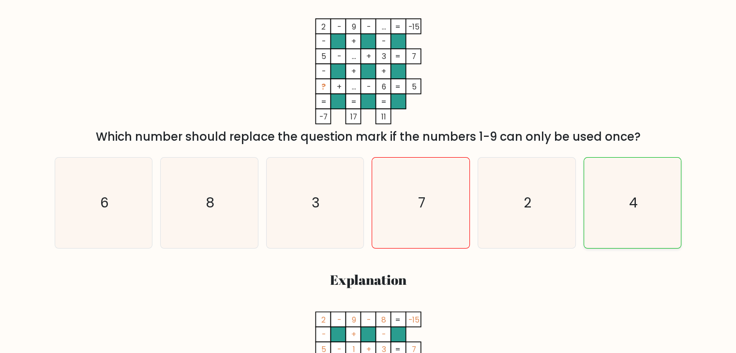
scroll to position [168, 0]
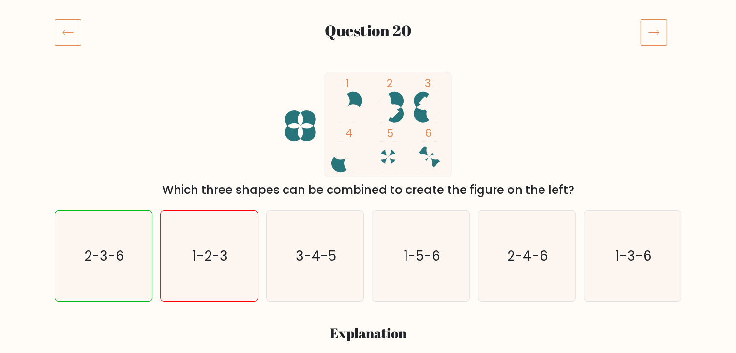
scroll to position [116, 0]
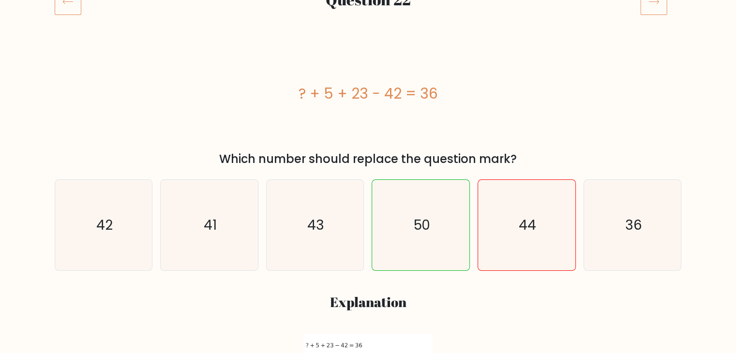
scroll to position [148, 0]
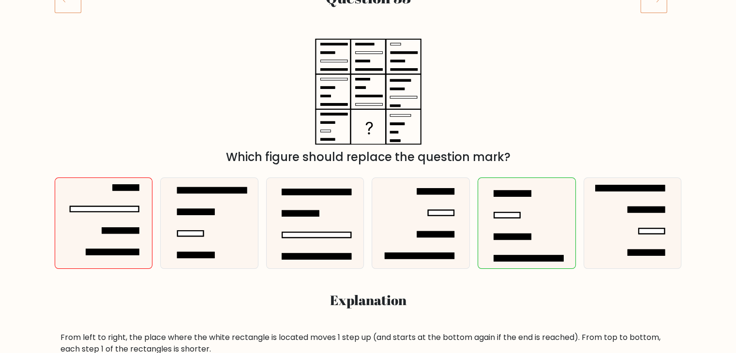
scroll to position [149, 0]
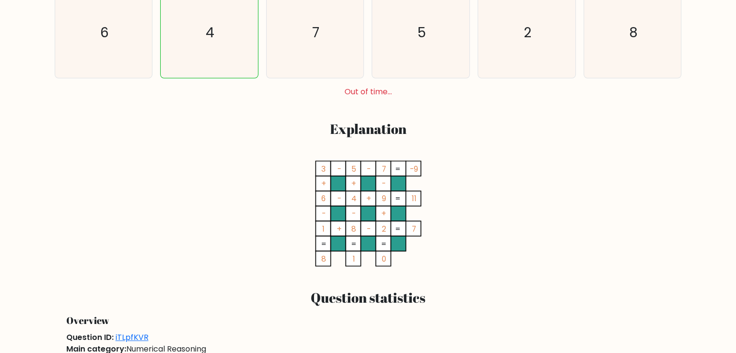
scroll to position [340, 0]
